Goal: Task Accomplishment & Management: Complete application form

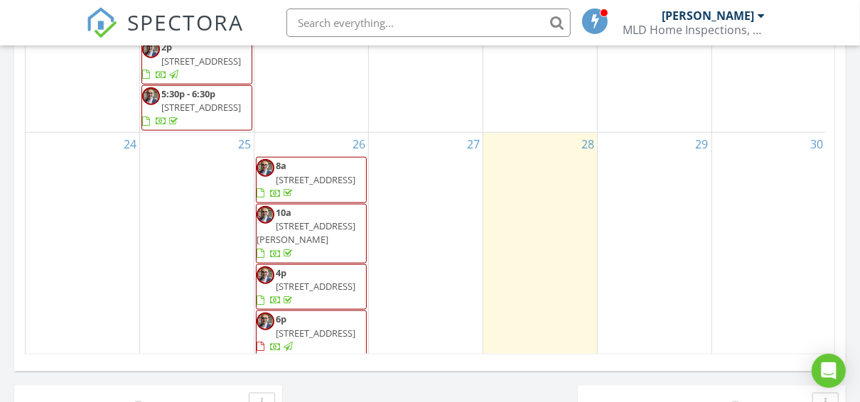
scroll to position [967, 0]
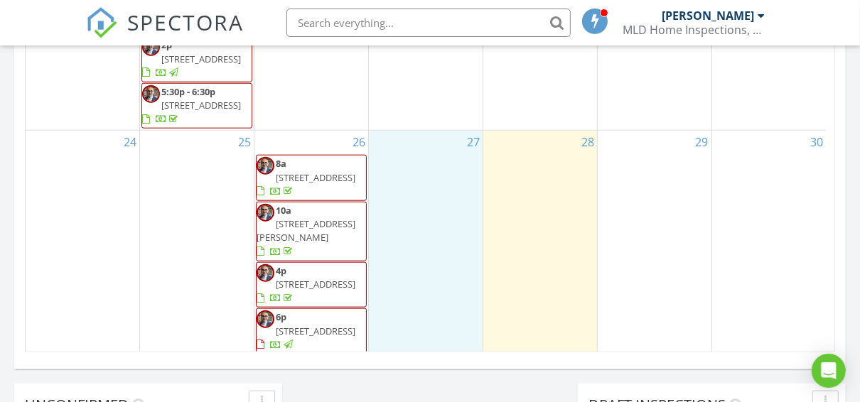
click at [413, 151] on div "27" at bounding box center [426, 243] width 114 height 225
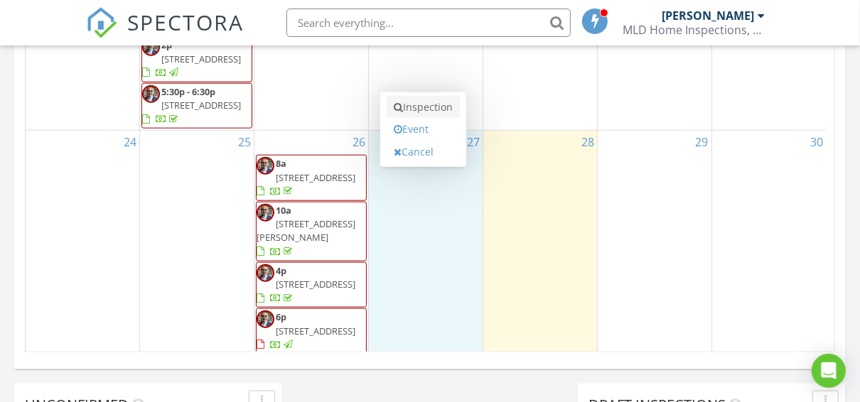
click at [424, 96] on link "Inspection" at bounding box center [423, 107] width 73 height 23
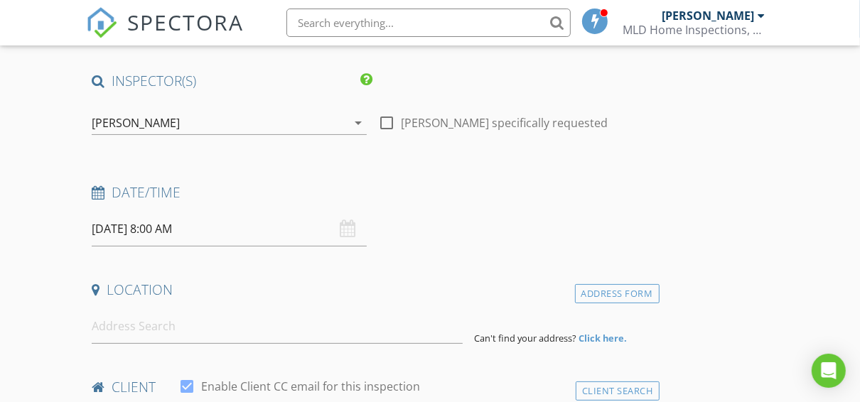
scroll to position [114, 0]
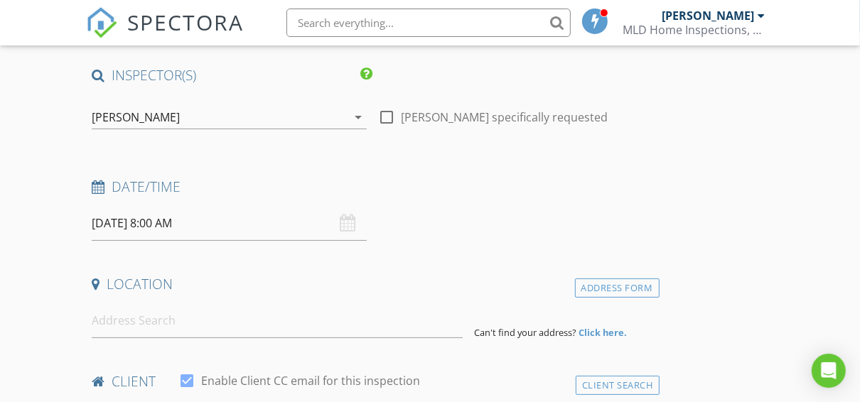
click at [230, 225] on input "08/27/2025 8:00 AM" at bounding box center [229, 223] width 275 height 35
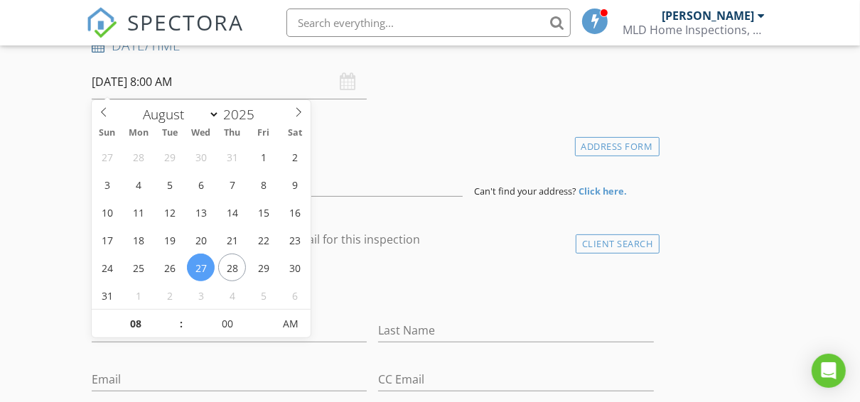
scroll to position [284, 0]
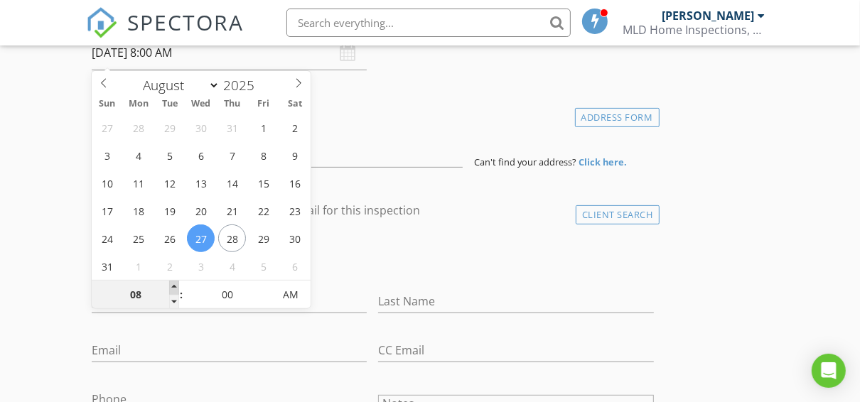
type input "09"
type input "08/27/2025 9:00 AM"
click at [173, 287] on span at bounding box center [174, 288] width 10 height 14
type input "10"
type input "08/27/2025 10:00 AM"
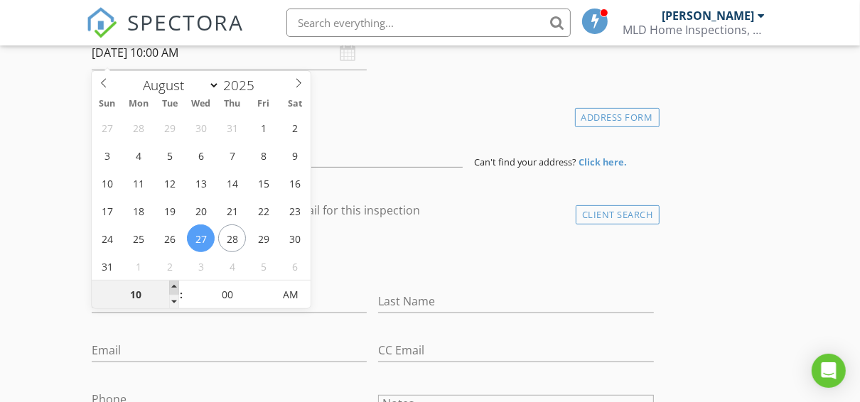
click at [173, 287] on span at bounding box center [174, 288] width 10 height 14
type input "11"
type input "[DATE] 11:00 AM"
click at [173, 287] on span at bounding box center [174, 288] width 10 height 14
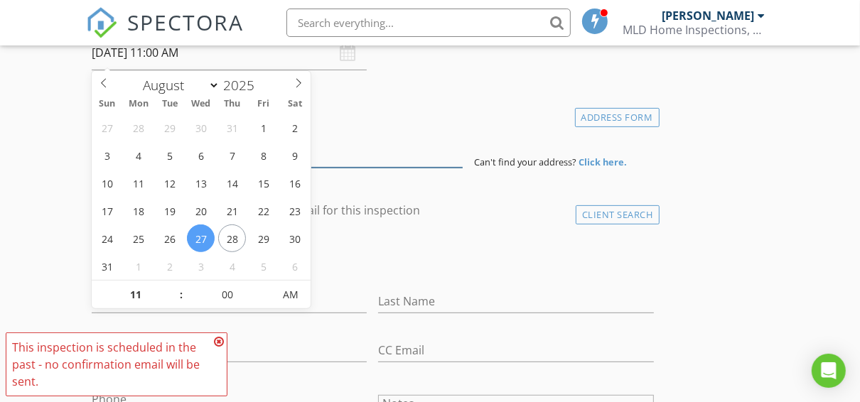
click at [359, 150] on input at bounding box center [277, 150] width 371 height 35
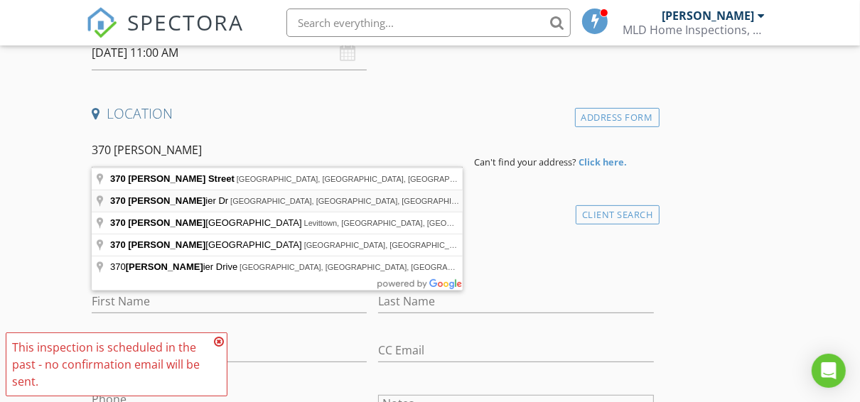
type input "370 Whittier Dr, Mastic Beach, NY, USA"
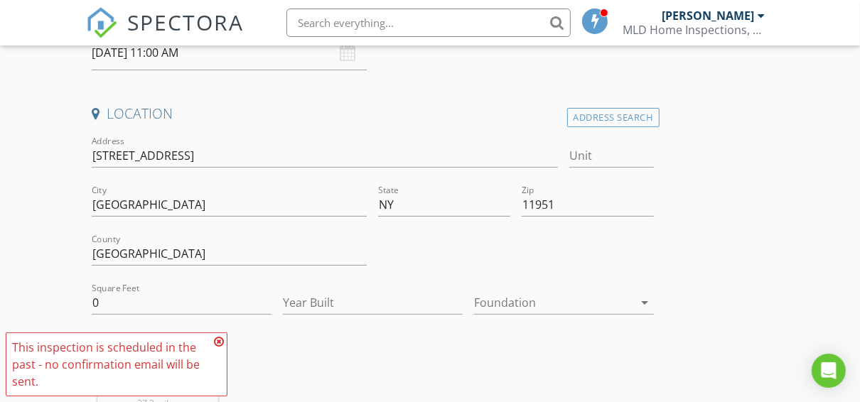
click at [643, 300] on icon "arrow_drop_down" at bounding box center [645, 302] width 17 height 17
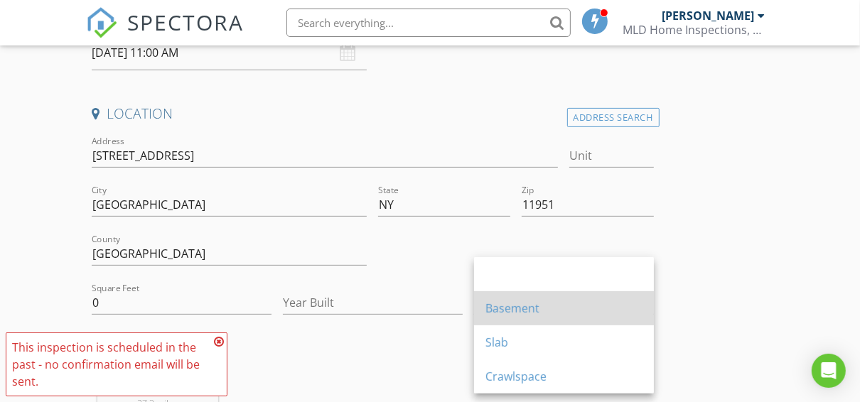
click at [525, 313] on div "Basement" at bounding box center [564, 308] width 157 height 17
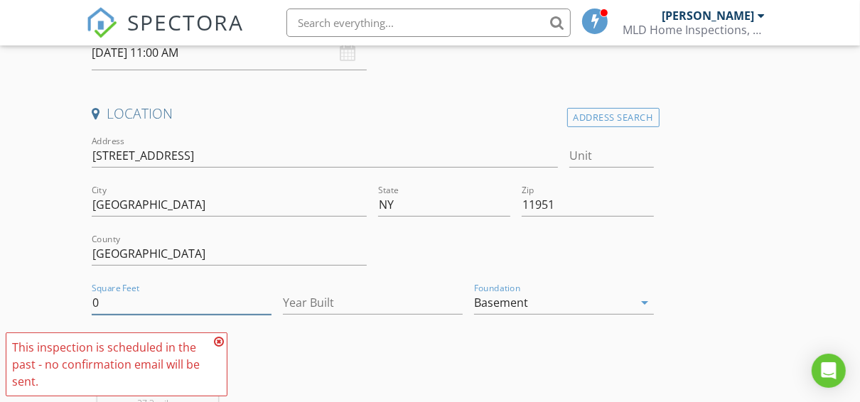
drag, startPoint x: 101, startPoint y: 301, endPoint x: 81, endPoint y: 301, distance: 19.9
paste input "105"
type input "1050"
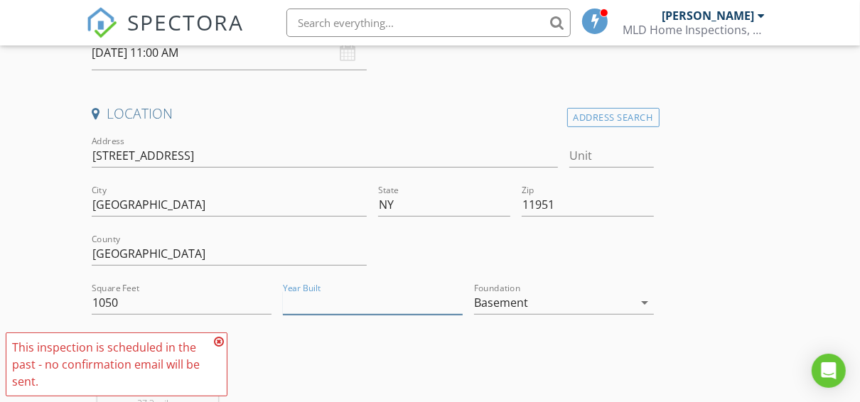
click at [345, 300] on input "Year Built" at bounding box center [373, 302] width 180 height 23
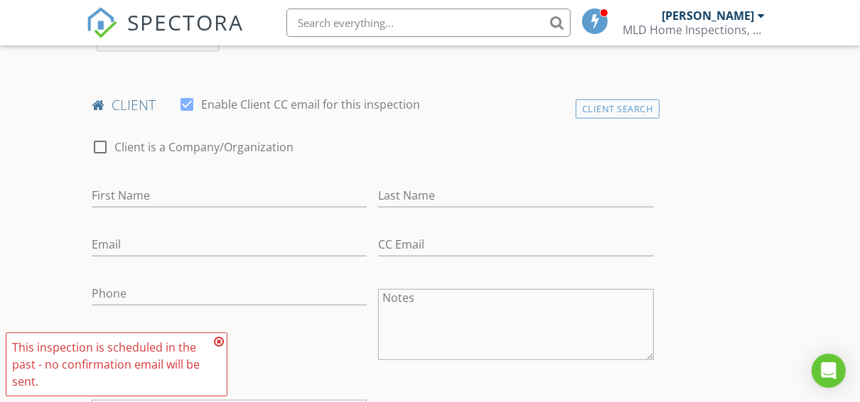
scroll to position [682, 0]
type input "1975"
click at [149, 188] on input "First Name" at bounding box center [229, 194] width 275 height 23
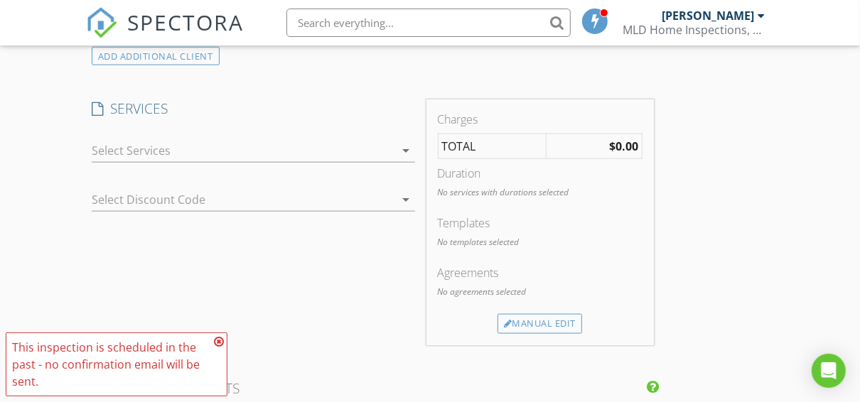
scroll to position [1137, 0]
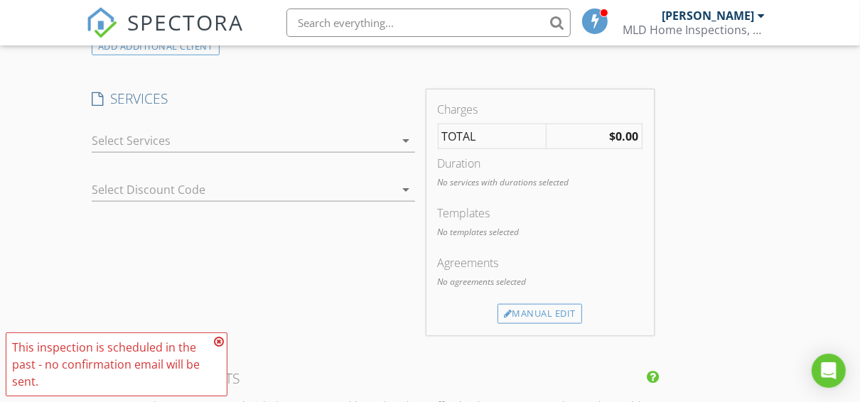
type input "Pending"
click at [409, 135] on icon "arrow_drop_down" at bounding box center [406, 140] width 17 height 17
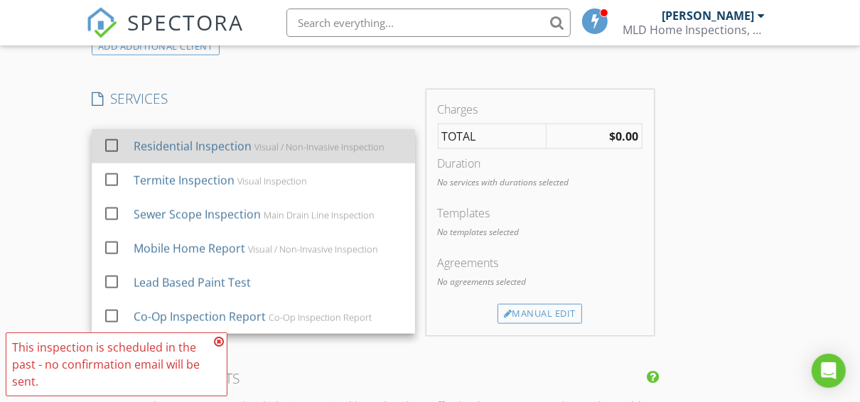
click at [112, 143] on div at bounding box center [112, 146] width 24 height 24
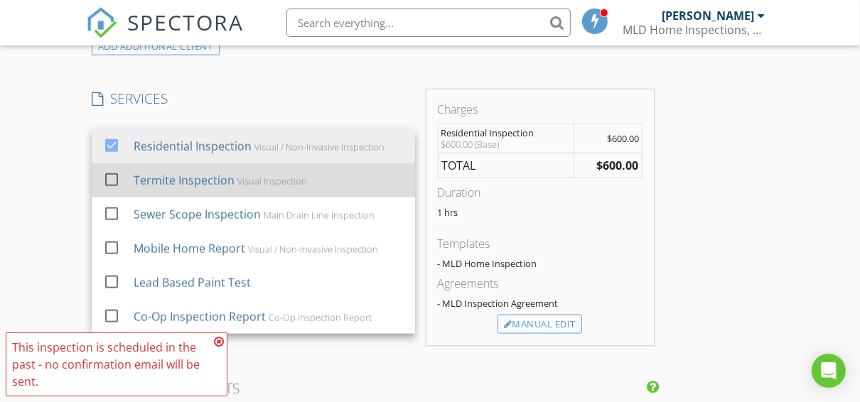
click at [108, 176] on div at bounding box center [112, 180] width 24 height 24
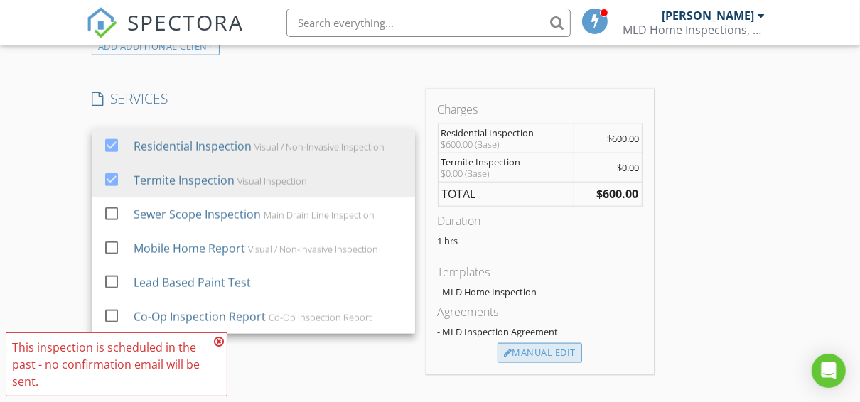
click at [545, 347] on div "Manual Edit" at bounding box center [540, 353] width 85 height 20
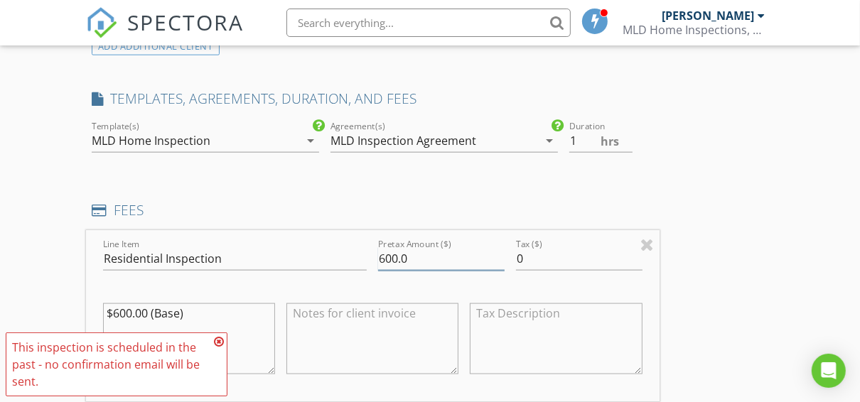
click at [385, 254] on input "600.0" at bounding box center [441, 258] width 127 height 23
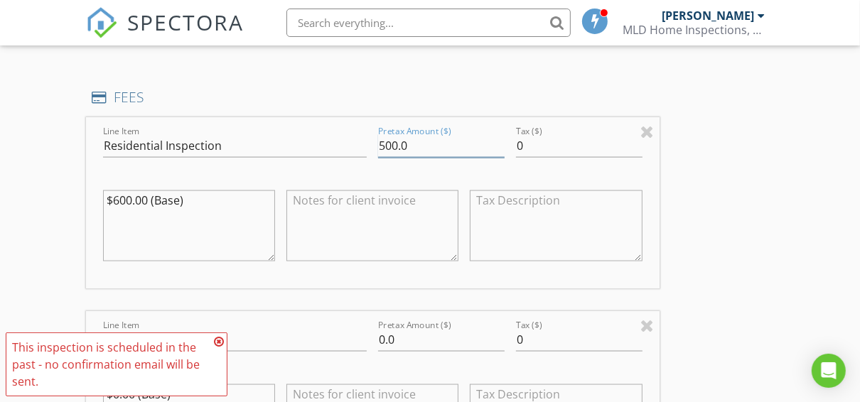
scroll to position [1251, 0]
type input "500.0"
click at [415, 206] on textarea at bounding box center [373, 225] width 172 height 71
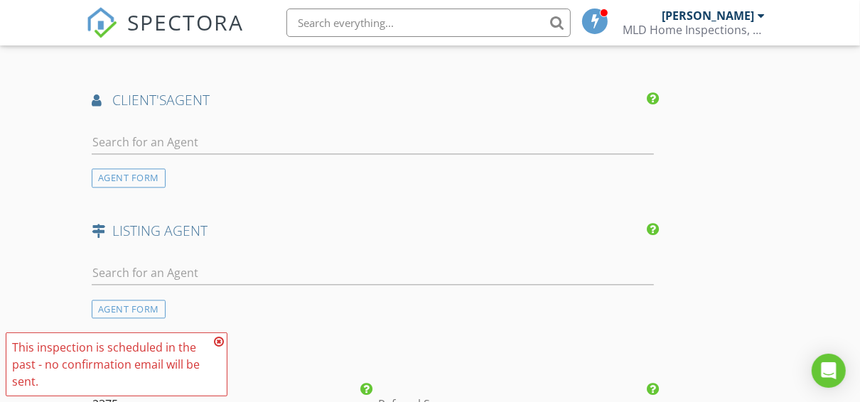
scroll to position [1991, 0]
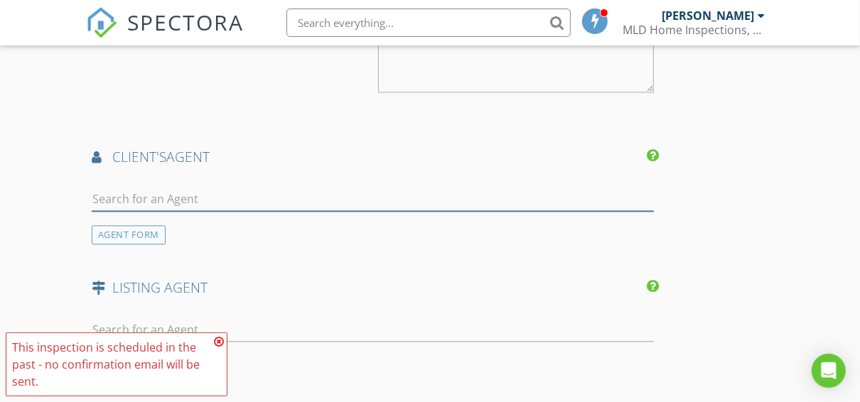
click at [239, 198] on input "text" at bounding box center [373, 199] width 562 height 23
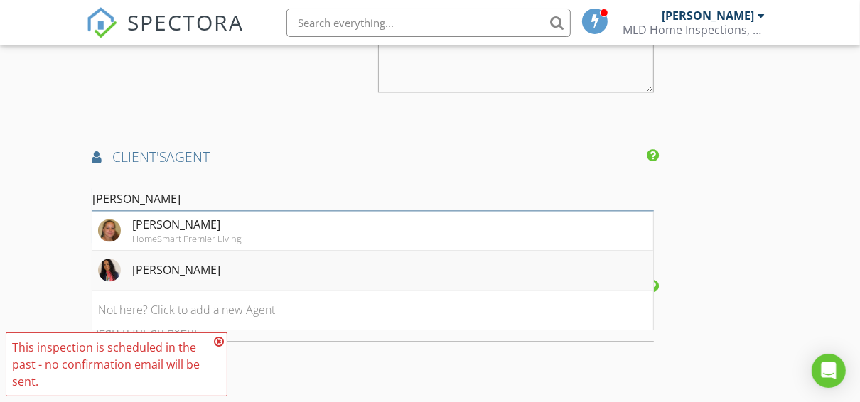
type input "[PERSON_NAME]"
click at [161, 267] on div "[PERSON_NAME]" at bounding box center [176, 270] width 88 height 17
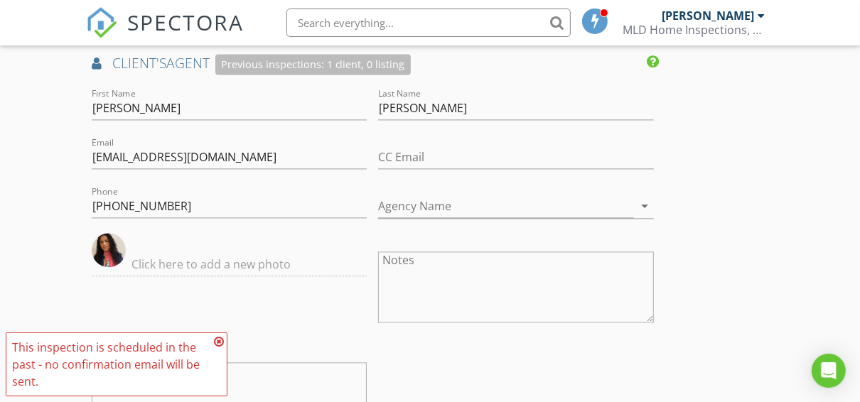
scroll to position [2104, 0]
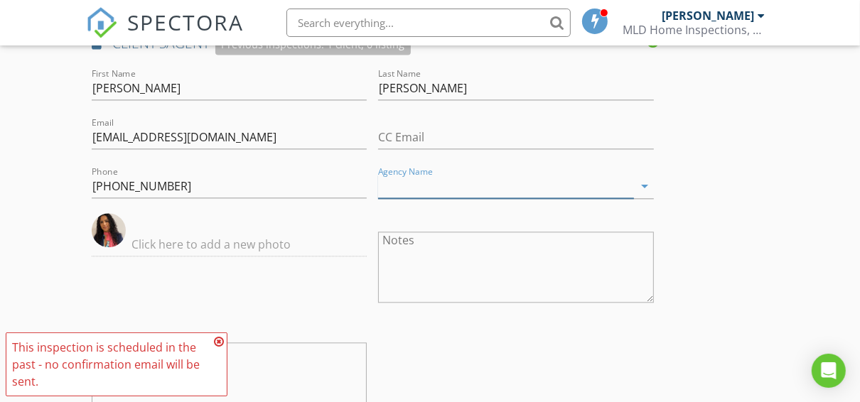
click at [482, 182] on input "Agency Name" at bounding box center [505, 186] width 255 height 23
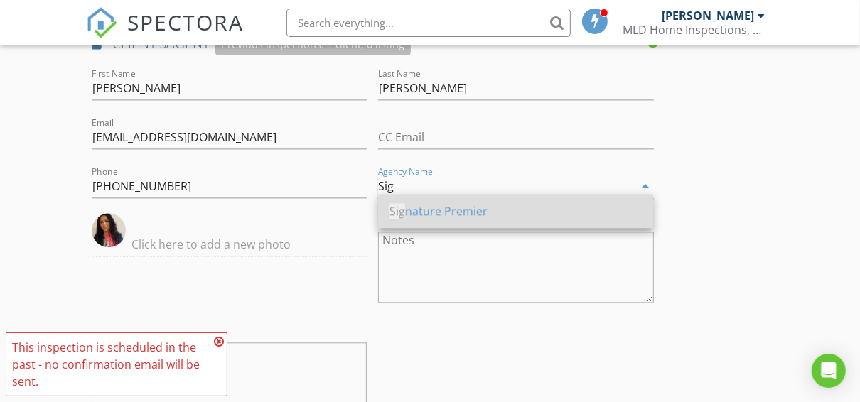
click at [464, 219] on div "Sig nature Premier" at bounding box center [516, 211] width 252 height 17
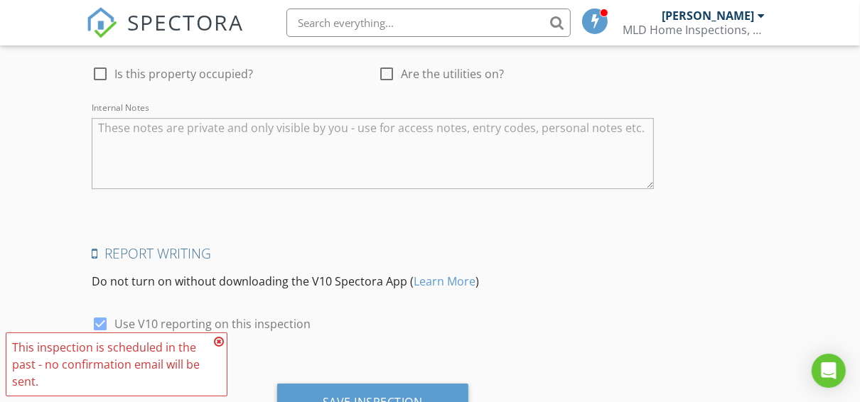
scroll to position [2857, 0]
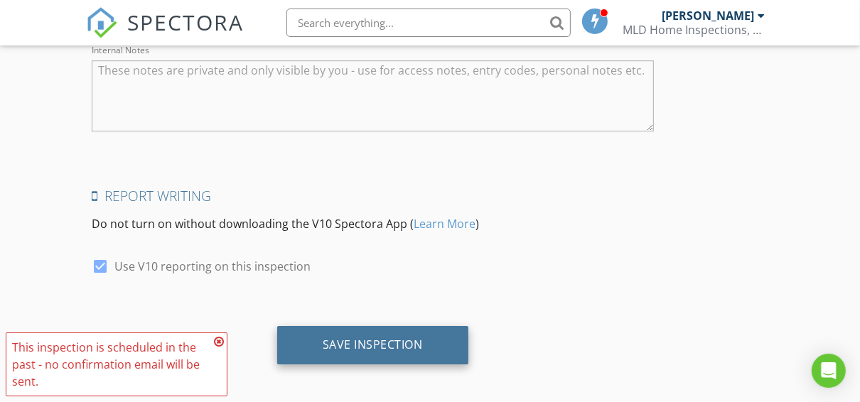
type input "Signature Premier"
click at [419, 342] on div "Save Inspection" at bounding box center [373, 345] width 100 height 14
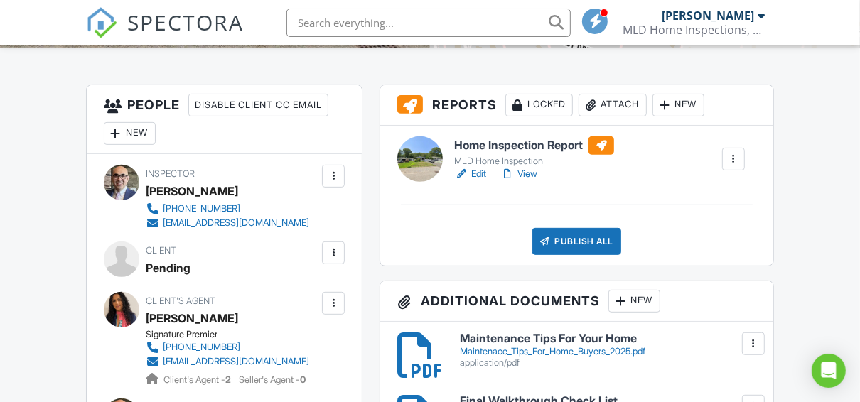
scroll to position [341, 0]
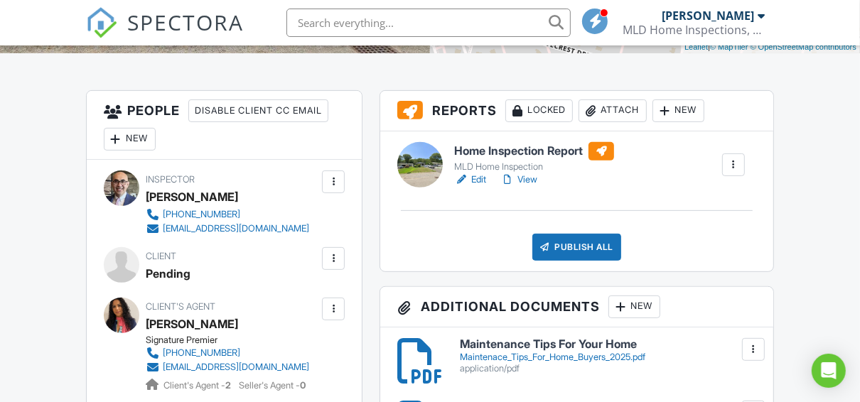
click at [482, 176] on link "Edit" at bounding box center [470, 180] width 32 height 14
